Goal: Find specific page/section: Find specific page/section

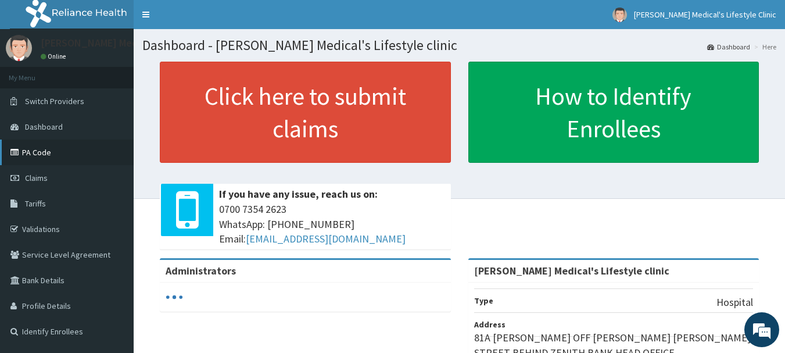
click at [45, 152] on link "PA Code" at bounding box center [67, 152] width 134 height 26
click at [76, 156] on link "PA Code" at bounding box center [67, 152] width 134 height 26
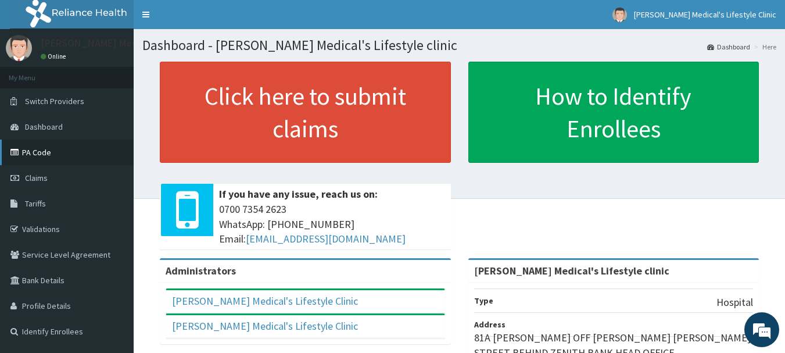
click at [58, 153] on link "PA Code" at bounding box center [67, 152] width 134 height 26
